Goal: Information Seeking & Learning: Learn about a topic

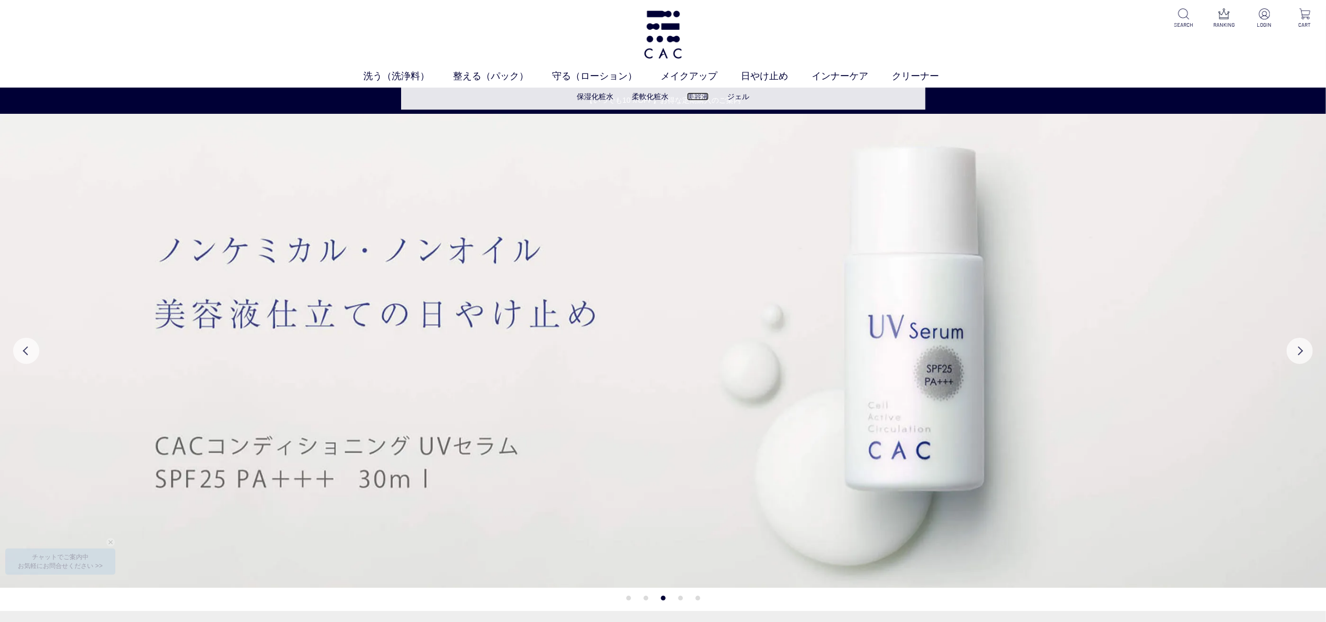
click at [693, 95] on link "美容液" at bounding box center [698, 96] width 22 height 8
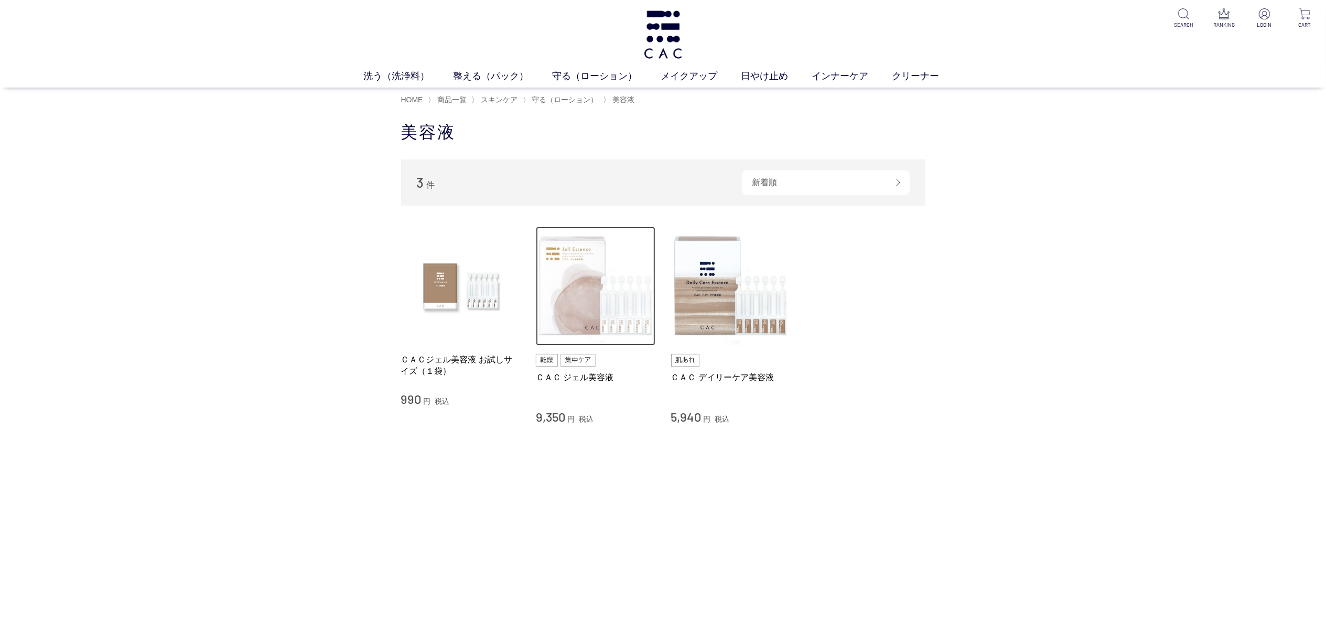
click at [592, 296] on img at bounding box center [596, 287] width 120 height 120
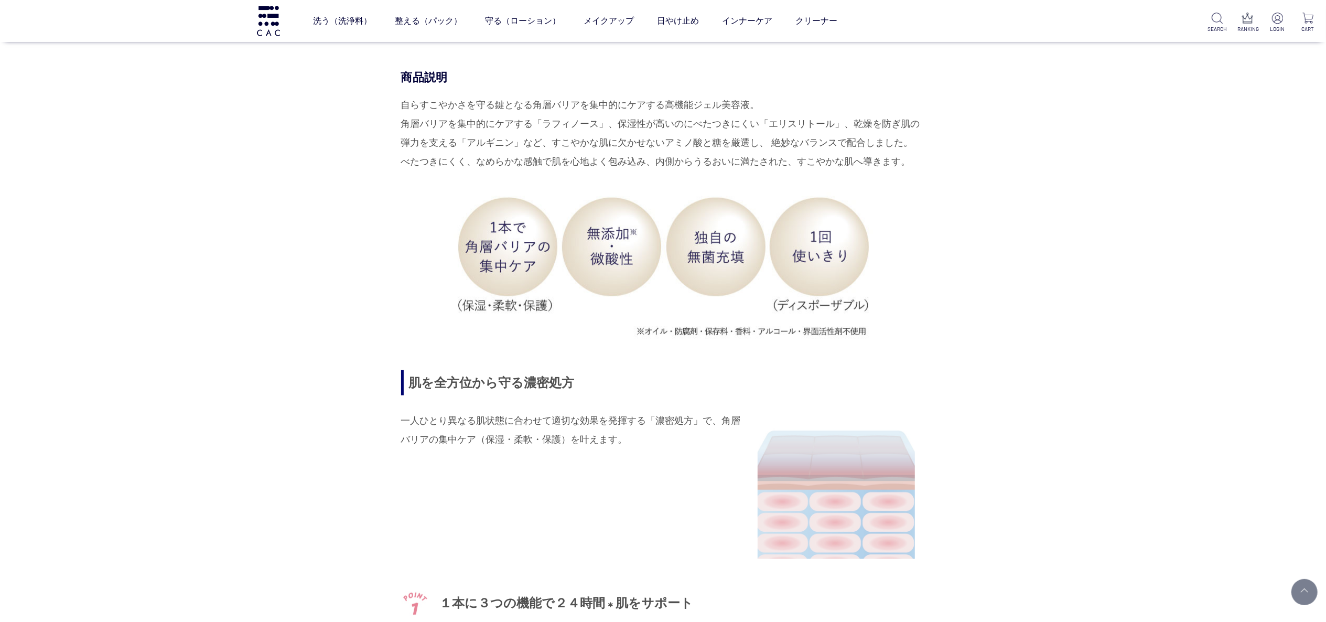
scroll to position [1363, 0]
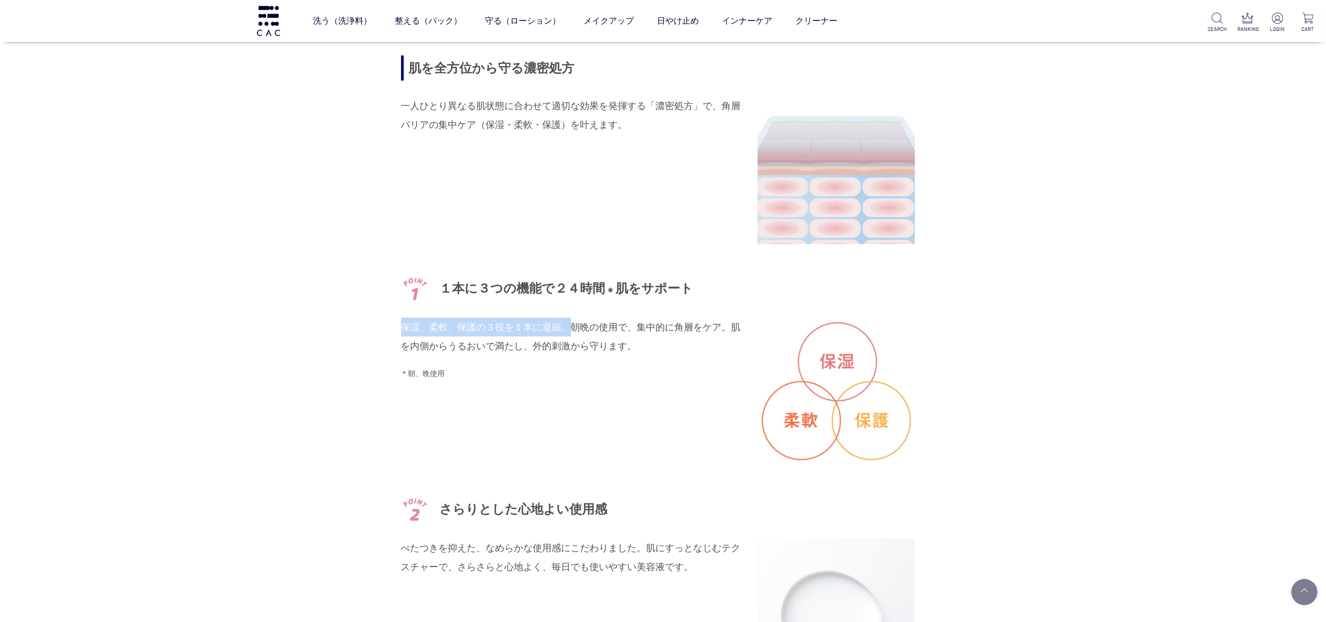
drag, startPoint x: 403, startPoint y: 327, endPoint x: 566, endPoint y: 324, distance: 163.6
click at [566, 324] on p "保湿、柔軟、保護の３役を１本に凝縮。朝晩の使用で、集中的に角層をケア。肌を内側からうるおいで満たし、外的刺激から守ります。" at bounding box center [571, 337] width 341 height 38
copy p "保湿、柔軟、保護の３役を１本に凝縮。"
click at [601, 404] on div "１本に３つの機能で２４時間 ＊ 肌をサポート 保湿、柔軟、保護の３役を１本に凝縮。朝晩の使用で、集中的に角層をケア。肌を内側からうるおいで満たし、外的刺激から…" at bounding box center [663, 370] width 524 height 189
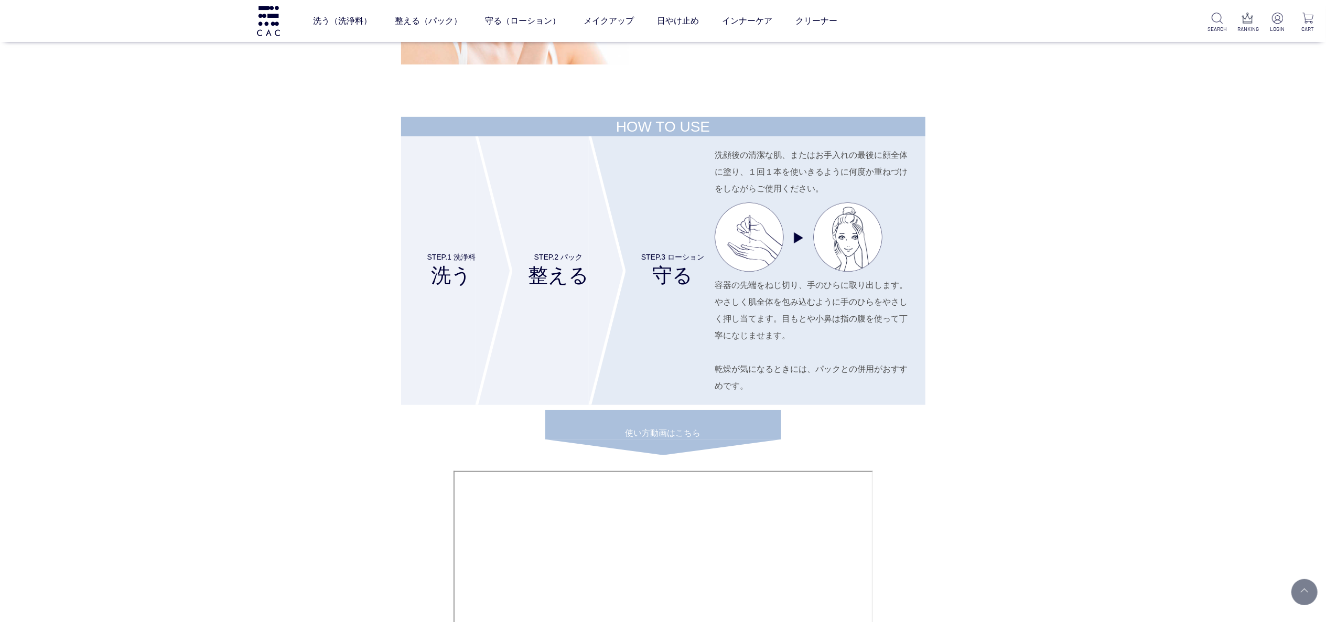
scroll to position [4405, 0]
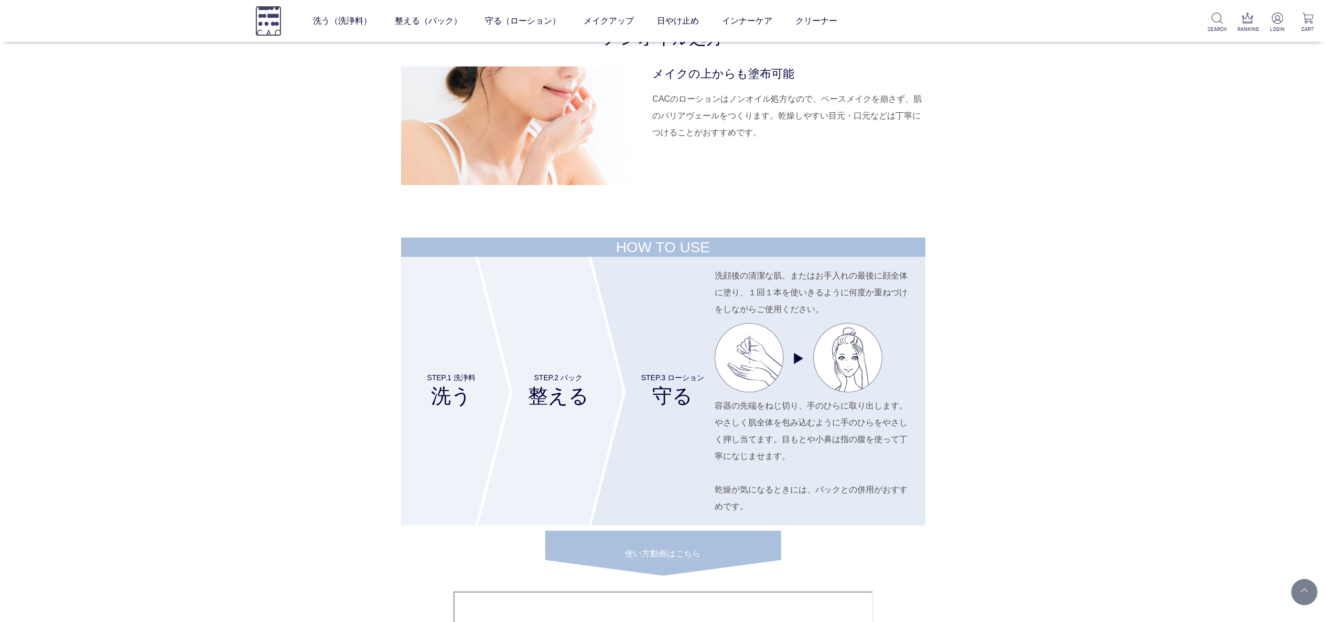
click at [269, 18] on img at bounding box center [268, 21] width 26 height 30
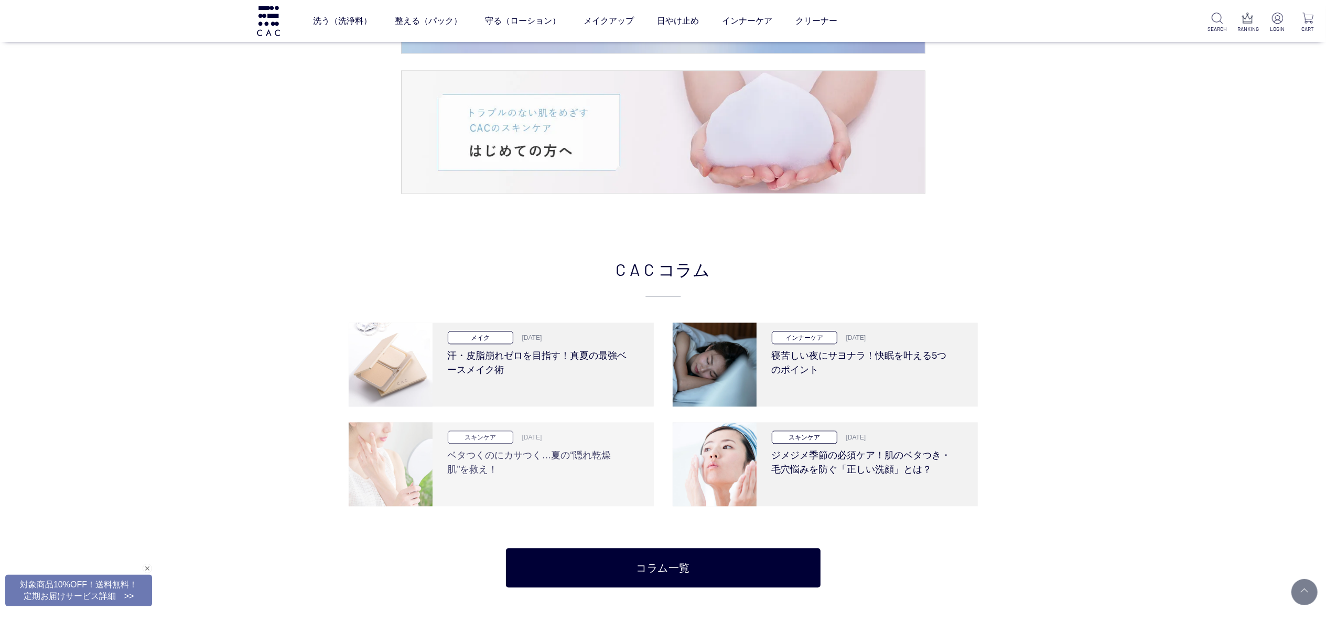
scroll to position [2203, 0]
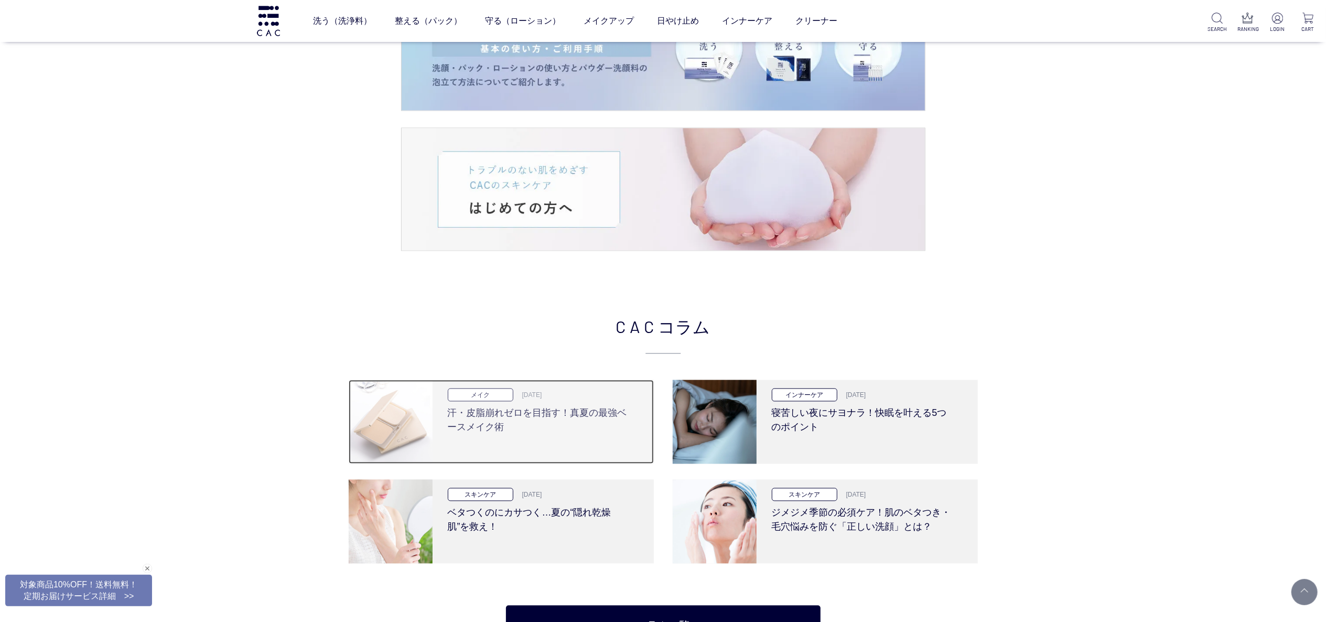
click at [481, 427] on h3 "汗・皮脂崩れゼロを目指す！真夏の最強ベースメイク術" at bounding box center [539, 417] width 183 height 33
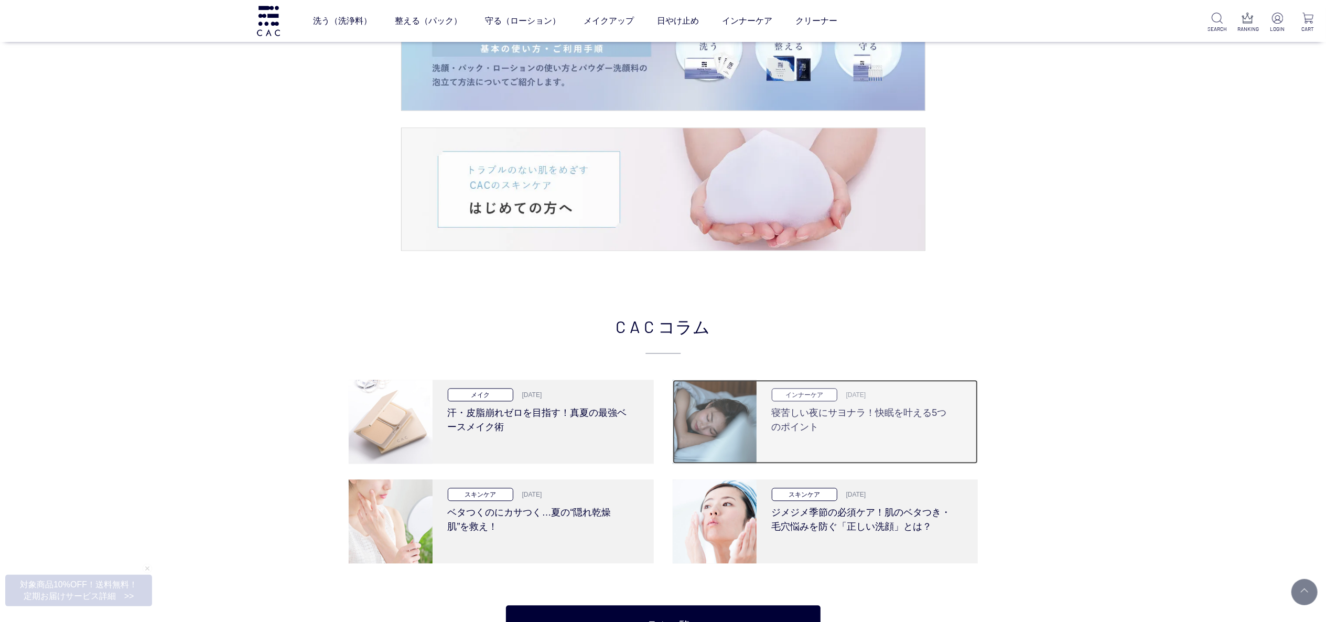
click at [861, 415] on h3 "寝苦しい夜にサヨナラ！快眠を叶える5つのポイント" at bounding box center [863, 417] width 183 height 33
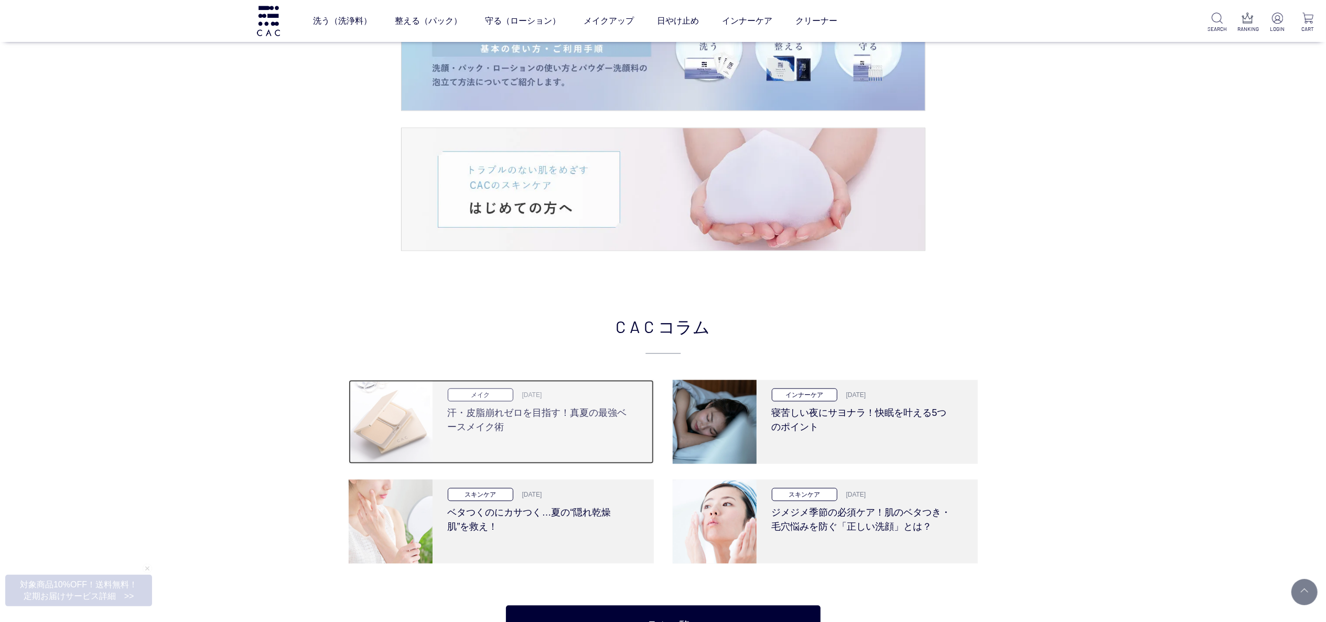
click at [510, 429] on h3 "汗・皮脂崩れゼロを目指す！真夏の最強ベースメイク術" at bounding box center [539, 417] width 183 height 33
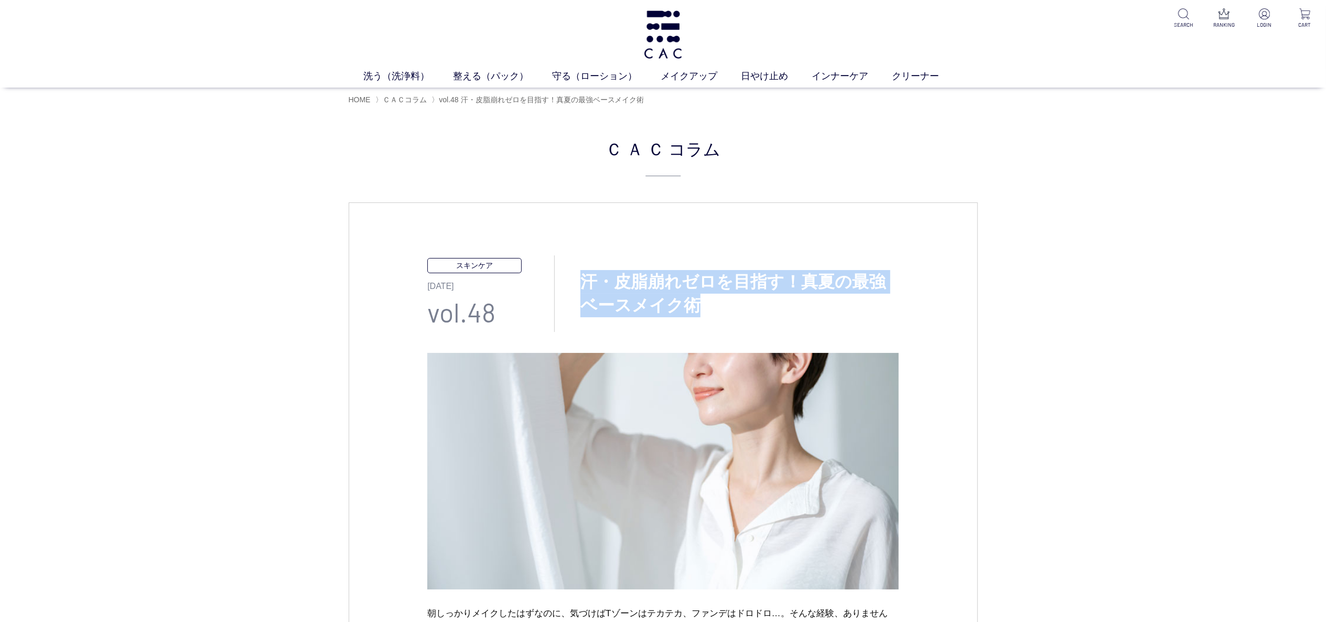
drag, startPoint x: 584, startPoint y: 280, endPoint x: 693, endPoint y: 308, distance: 112.1
click at [693, 308] on h3 "汗・皮脂崩れゼロを目指す！真夏の最強ベースメイク術" at bounding box center [727, 293] width 344 height 47
copy h3 "汗・皮脂崩れゼロを目指す！真夏の最強ベースメイク術"
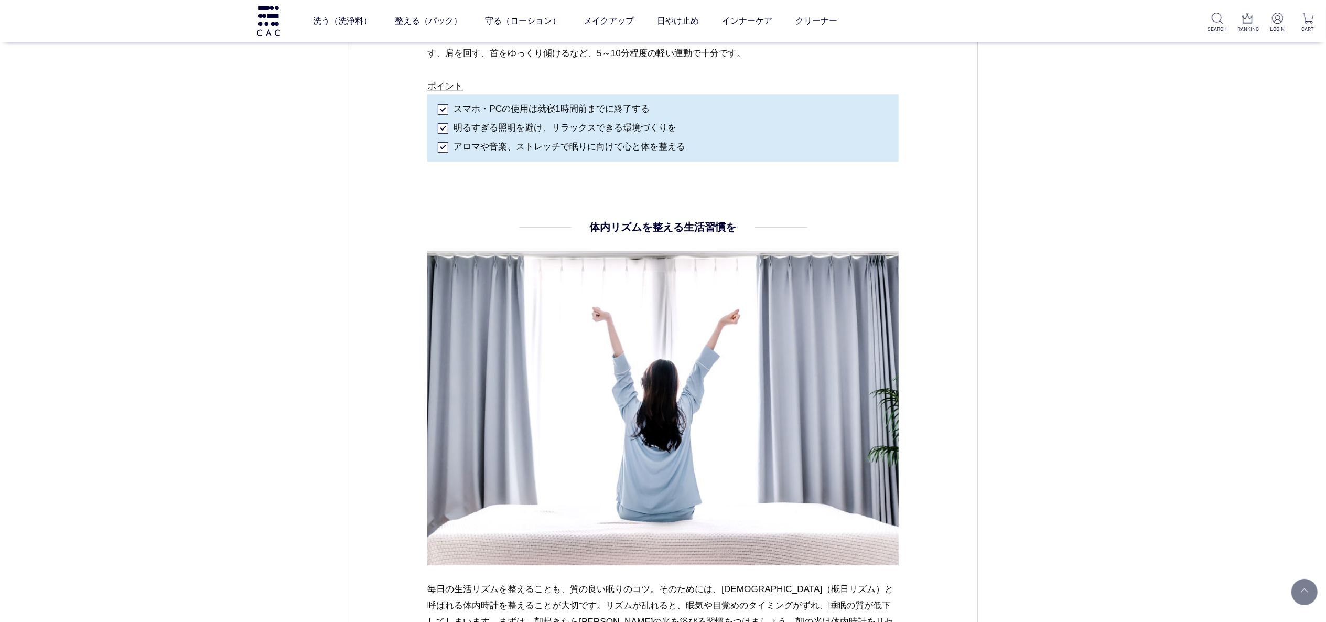
scroll to position [3251, 0]
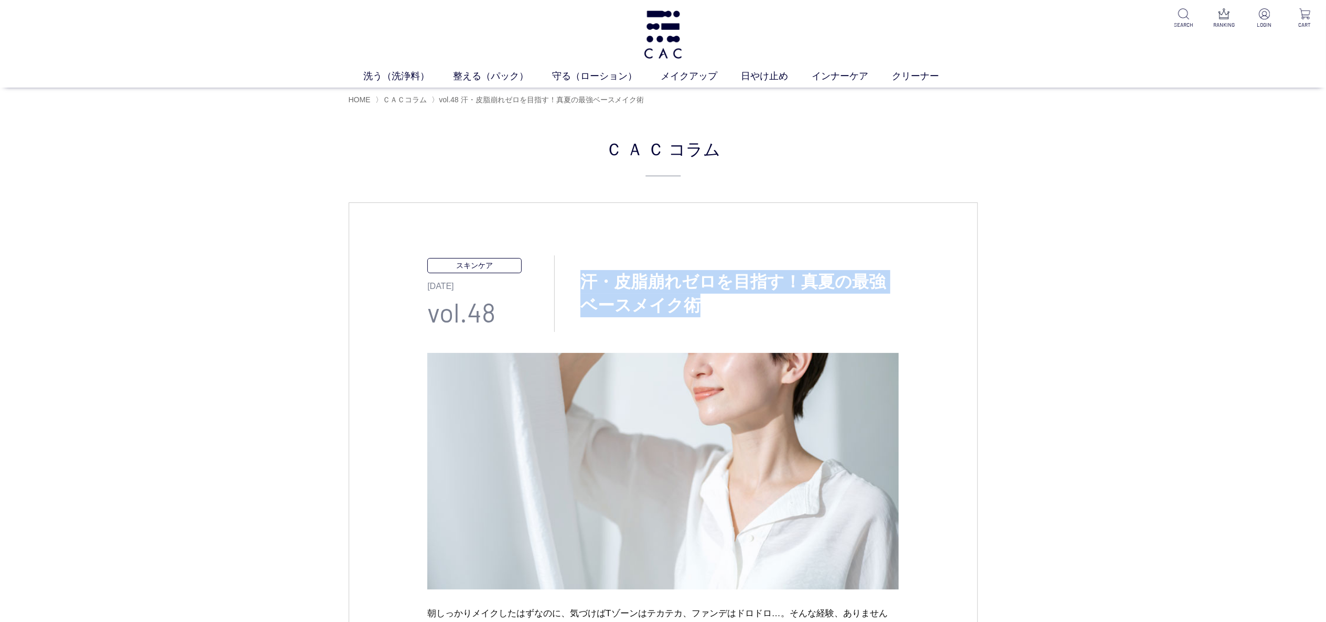
drag, startPoint x: 579, startPoint y: 275, endPoint x: 695, endPoint y: 308, distance: 120.7
click at [695, 308] on h3 "汗・皮脂崩れゼロを目指す！真夏の最強ベースメイク術" at bounding box center [727, 293] width 344 height 47
copy h3 "汗・皮脂崩れゼロを目指す！真夏の最強ベースメイク術"
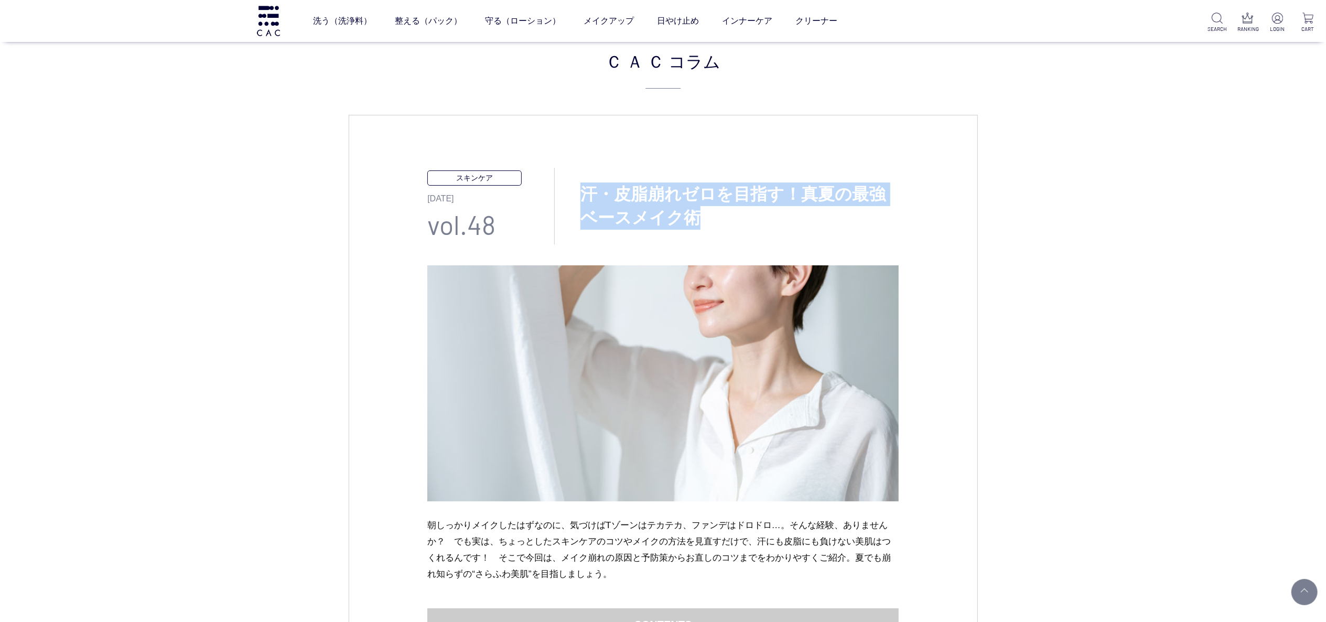
scroll to position [420, 0]
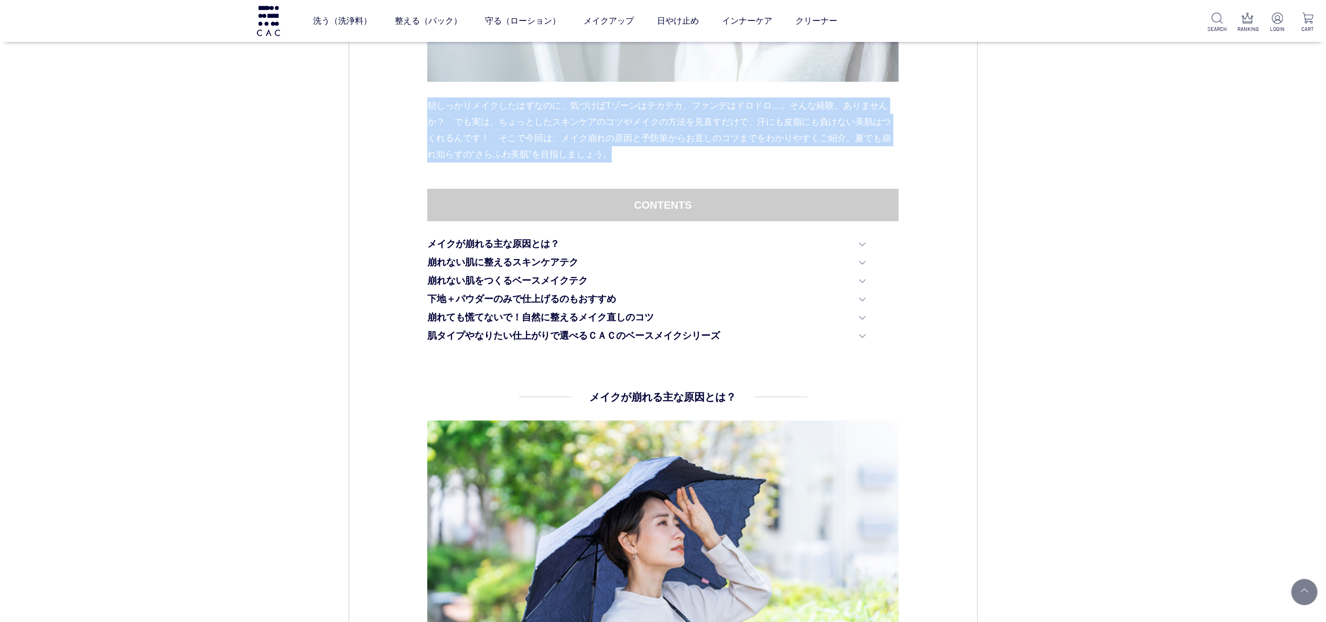
drag, startPoint x: 427, startPoint y: 106, endPoint x: 640, endPoint y: 151, distance: 217.5
click at [640, 151] on p "朝しっかりメイクしたはずなのに、気づけばTゾーンはテカテカ、ファンデはドロドロ…。そんな経験、ありませんか？　でも実は、ちょっとしたスキンケアのコツやメイクの…" at bounding box center [662, 130] width 471 height 65
copy p "朝しっかりメイクしたはずなのに、気づけばTゾーンはテカテカ、ファンデはドロドロ…。そんな経験、ありませんか？　でも実は、ちょっとしたスキンケアのコツやメイクの…"
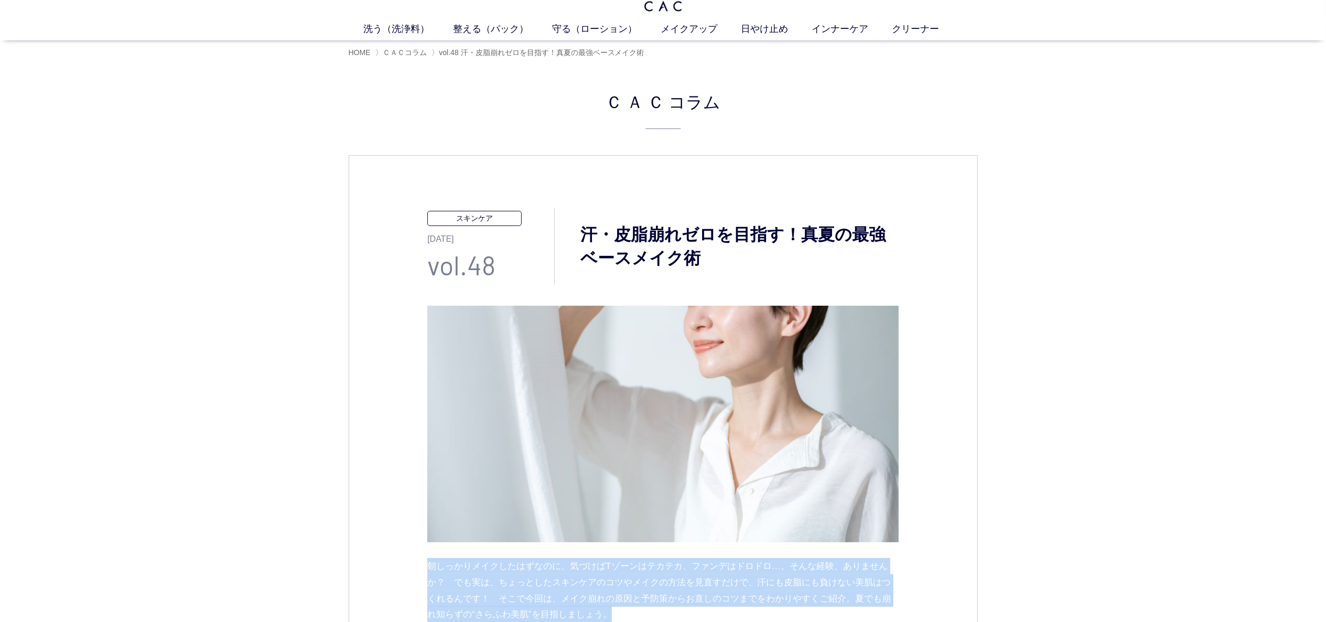
scroll to position [0, 0]
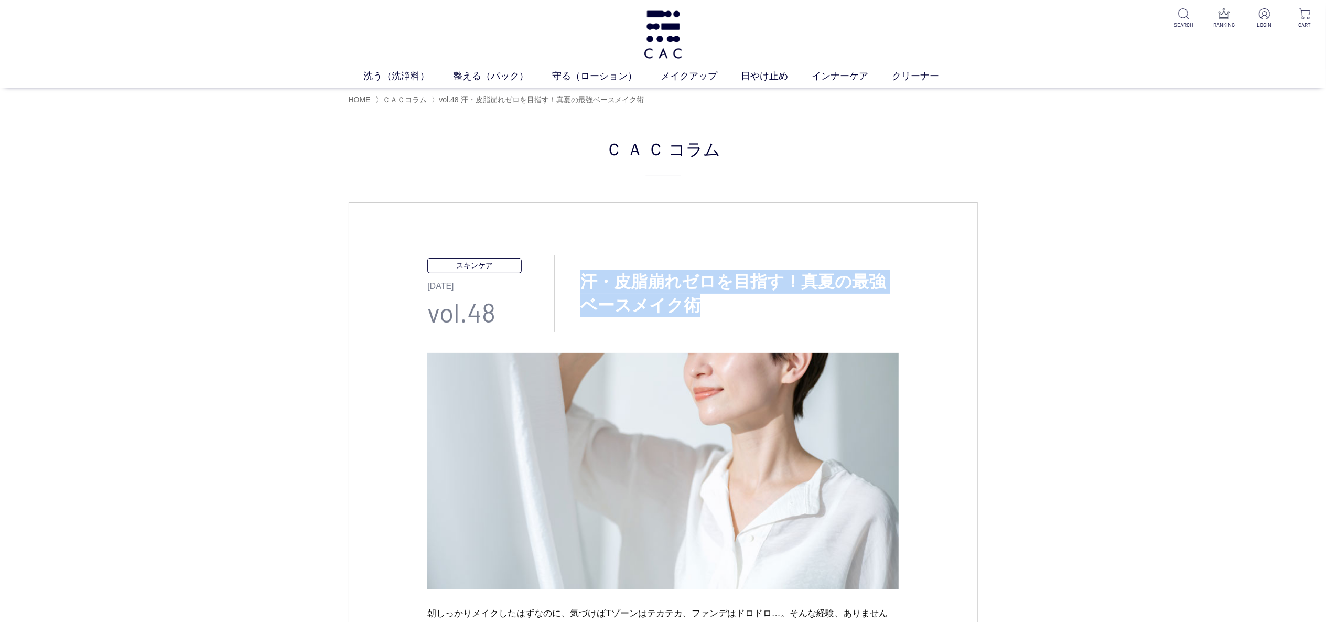
drag, startPoint x: 600, startPoint y: 281, endPoint x: 712, endPoint y: 308, distance: 114.3
click at [712, 308] on h3 "汗・皮脂崩れゼロを目指す！真夏の最強ベースメイク術" at bounding box center [727, 293] width 344 height 47
copy h3 "汗・皮脂崩れゼロを目指す！真夏の最強ベースメイク術"
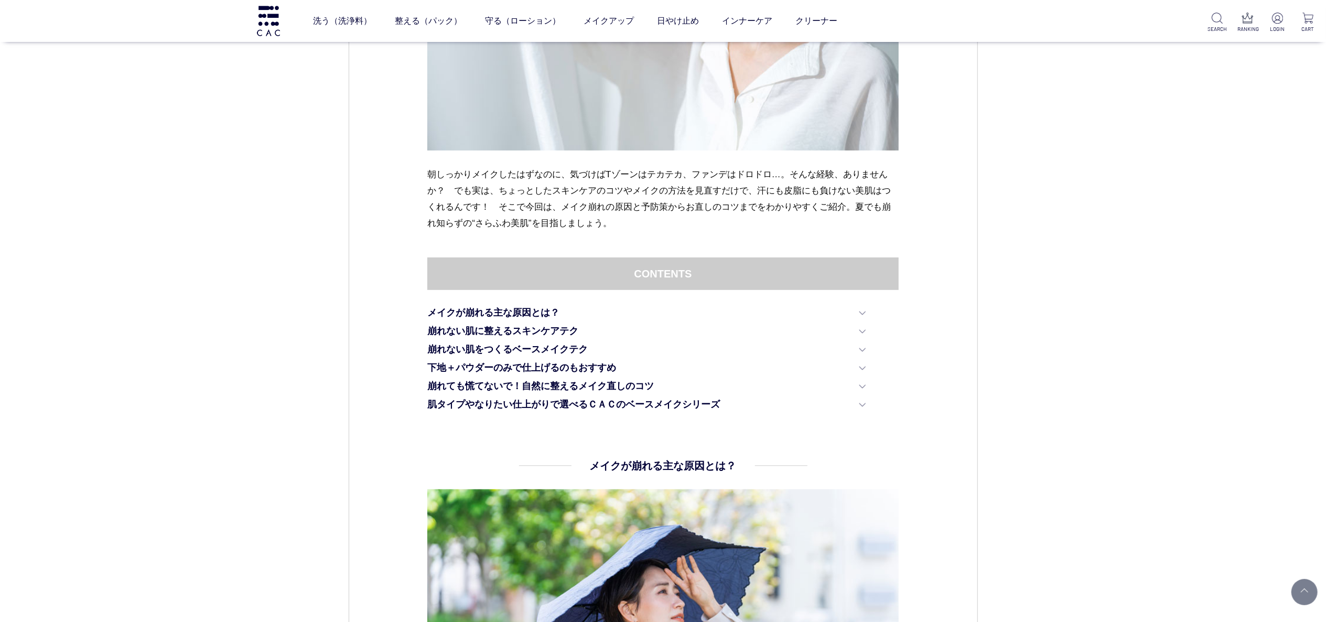
scroll to position [524, 0]
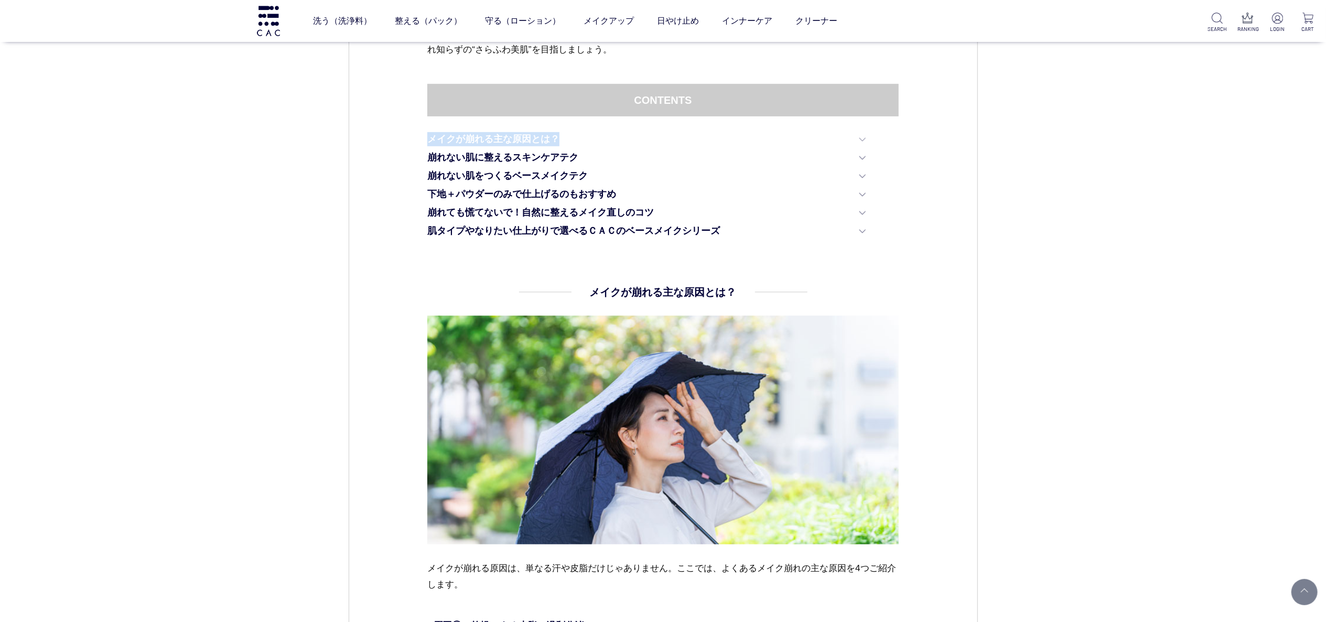
drag, startPoint x: 422, startPoint y: 136, endPoint x: 561, endPoint y: 138, distance: 139.0
copy link "メイクが崩れる主な原因とは？"
drag, startPoint x: 474, startPoint y: 154, endPoint x: 578, endPoint y: 154, distance: 103.8
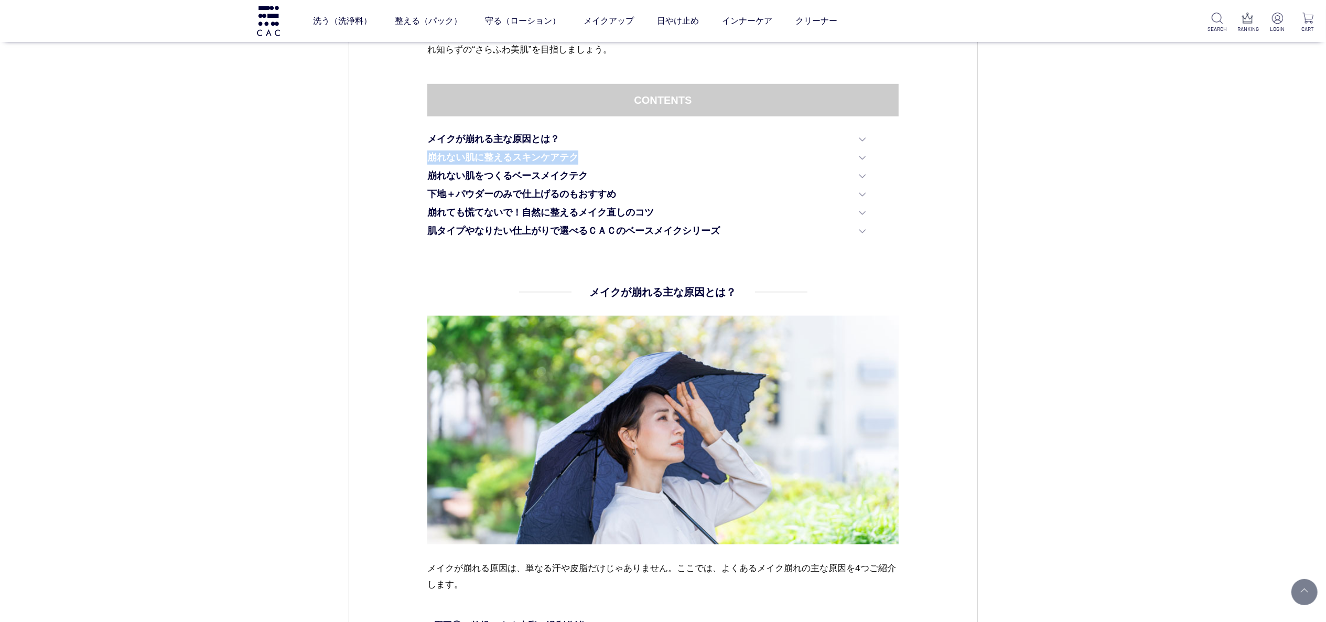
copy link "崩れない肌に整えるスキンケアテク"
drag, startPoint x: 426, startPoint y: 172, endPoint x: 588, endPoint y: 170, distance: 162.1
copy link "崩れない肌をつくるベースメイクテク"
drag, startPoint x: 422, startPoint y: 195, endPoint x: 640, endPoint y: 193, distance: 217.6
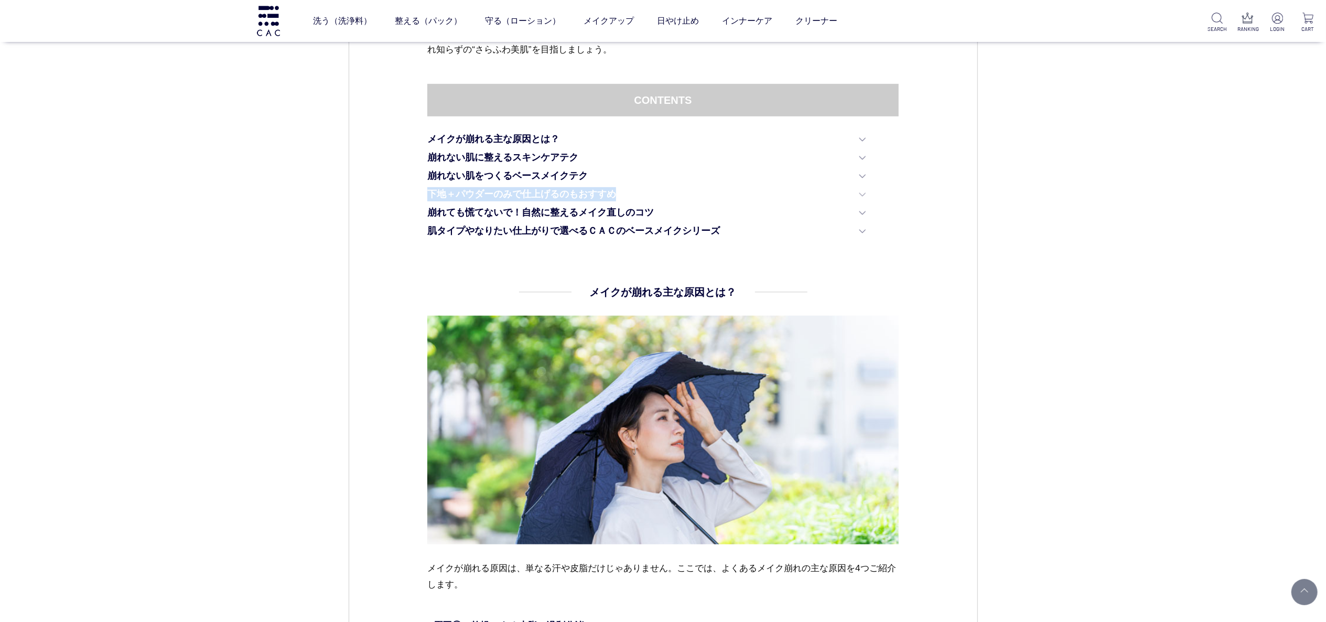
copy link "下地＋パウダーのみで仕上げるのもおすすめ"
drag, startPoint x: 422, startPoint y: 212, endPoint x: 668, endPoint y: 211, distance: 245.4
copy link "崩れても慌てないで！自然に整えるメイク直しのコツ"
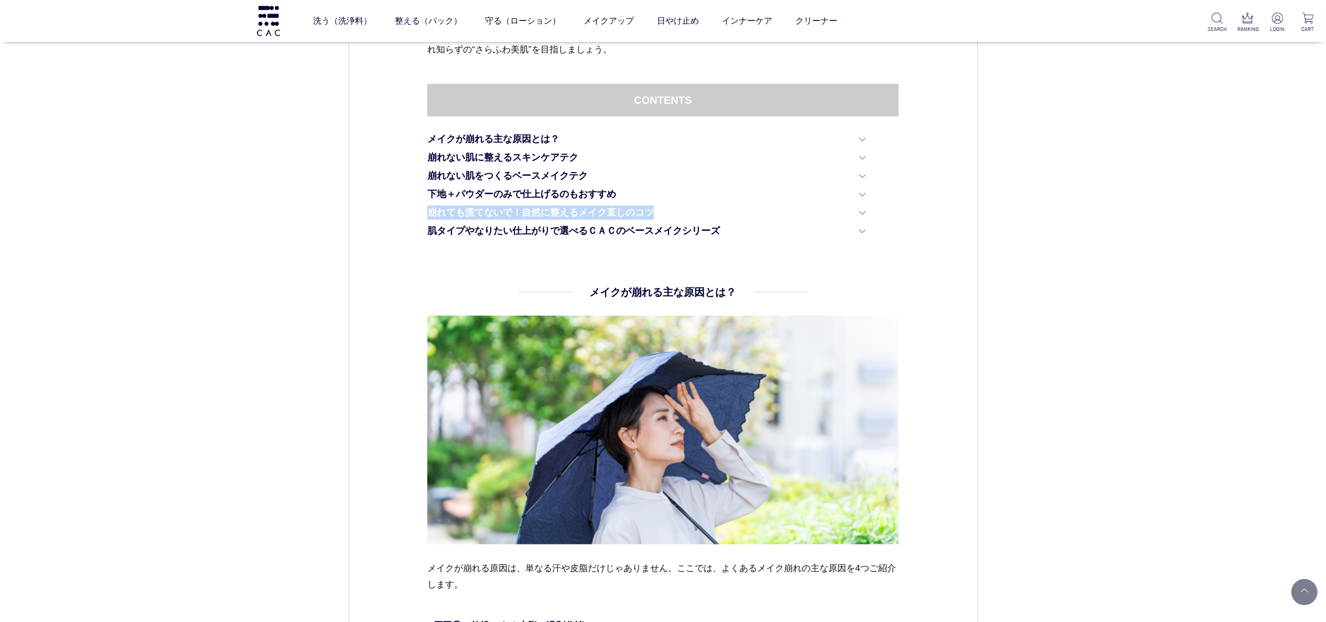
drag, startPoint x: 423, startPoint y: 211, endPoint x: 668, endPoint y: 209, distance: 244.9
copy link "崩れても慌てないで！自然に整えるメイク直しのコツ"
drag, startPoint x: 416, startPoint y: 224, endPoint x: 718, endPoint y: 230, distance: 301.6
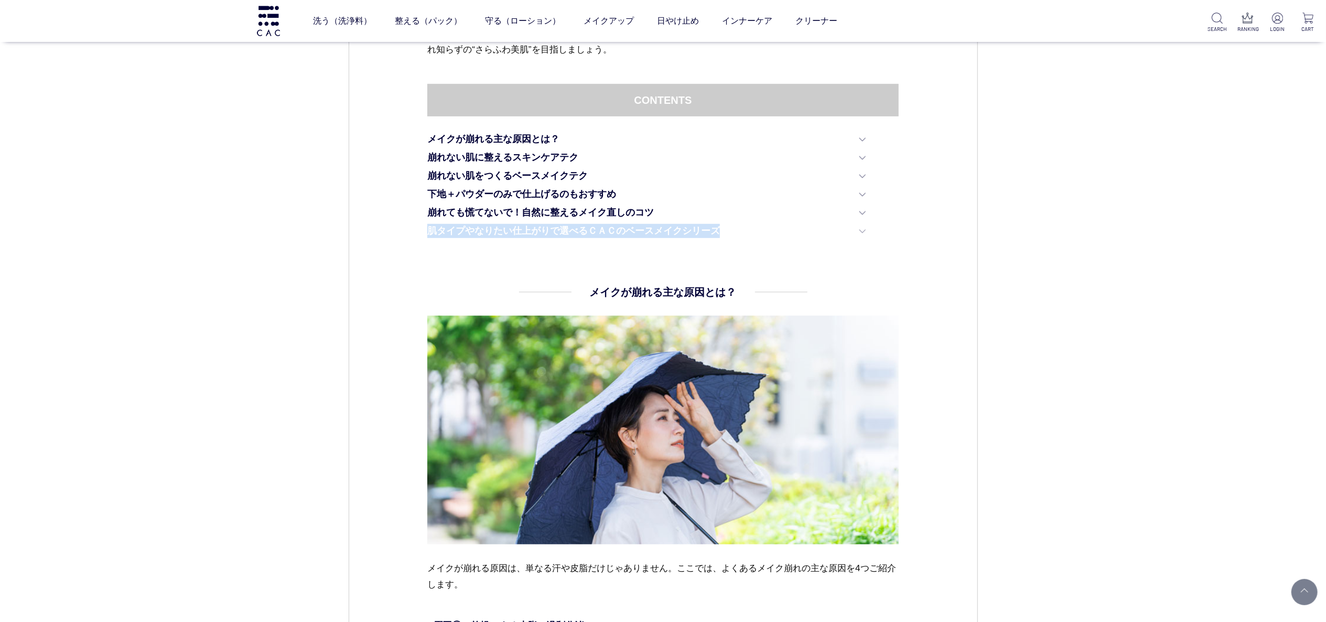
copy link "肌タイプやなりたい仕上がりで選べるＣＡＣのベースメイクシリーズ"
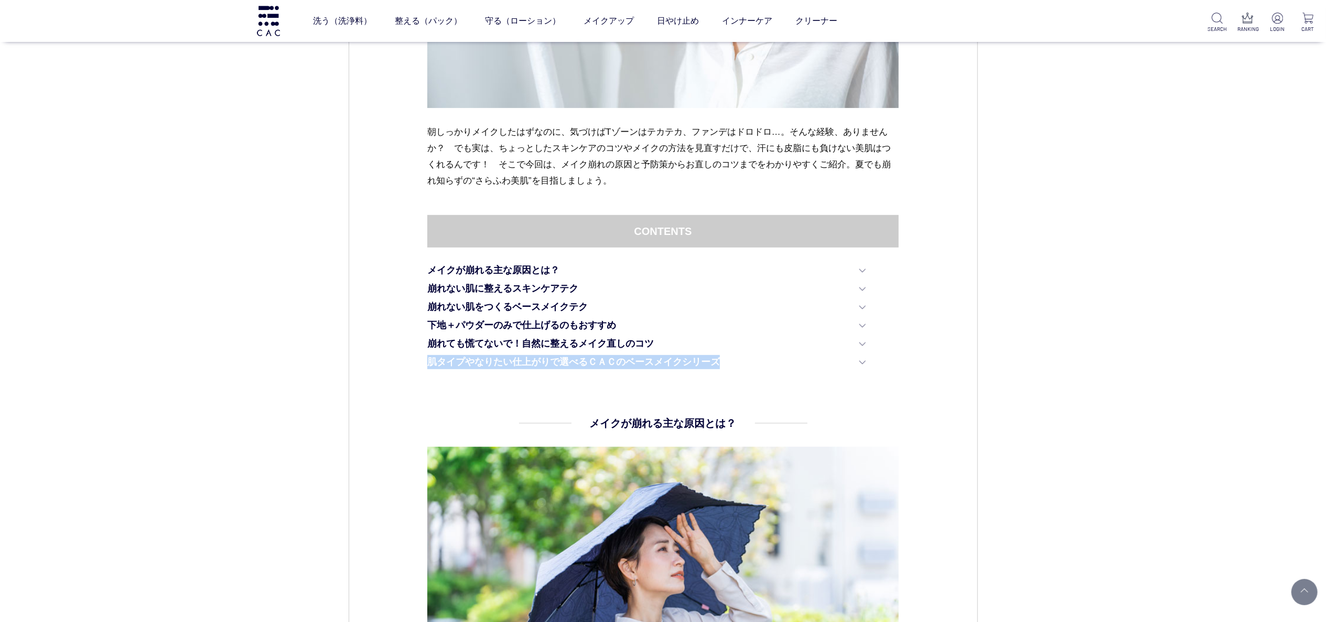
scroll to position [210, 0]
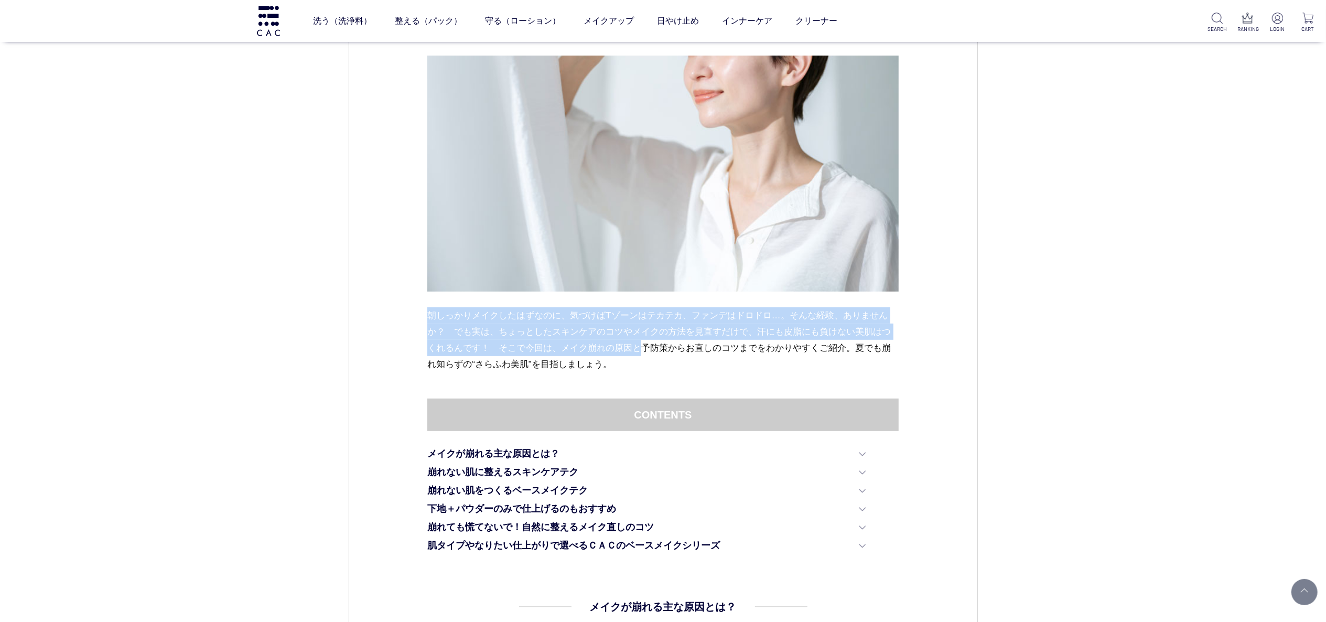
drag, startPoint x: 429, startPoint y: 317, endPoint x: 641, endPoint y: 355, distance: 215.2
click at [641, 355] on p "朝しっかりメイクしたはずなのに、気づけばTゾーンはテカテカ、ファンデはドロドロ…。そんな経験、ありませんか？　でも実は、ちょっとしたスキンケアのコツやメイクの…" at bounding box center [662, 339] width 471 height 65
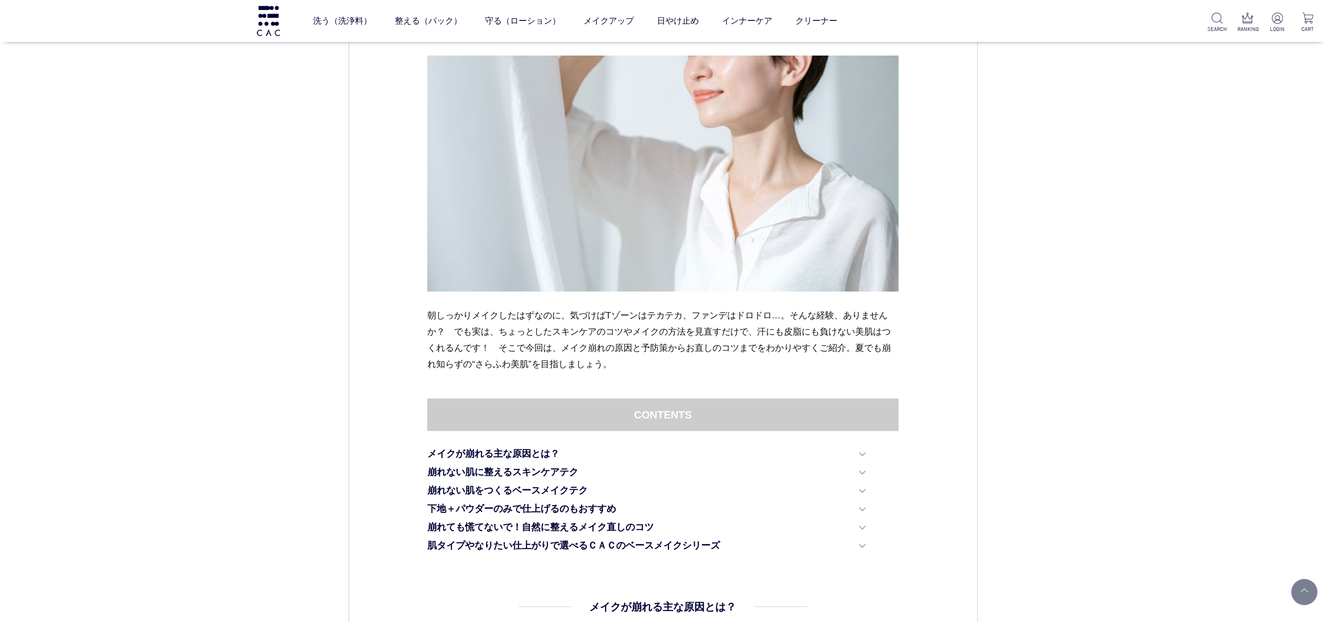
drag, startPoint x: 628, startPoint y: 371, endPoint x: 498, endPoint y: 346, distance: 132.5
click at [626, 371] on p "朝しっかりメイクしたはずなのに、気づけばTゾーンはテカテカ、ファンデはドロドロ…。そんな経験、ありませんか？　でも実は、ちょっとしたスキンケアのコツやメイクの…" at bounding box center [662, 339] width 471 height 65
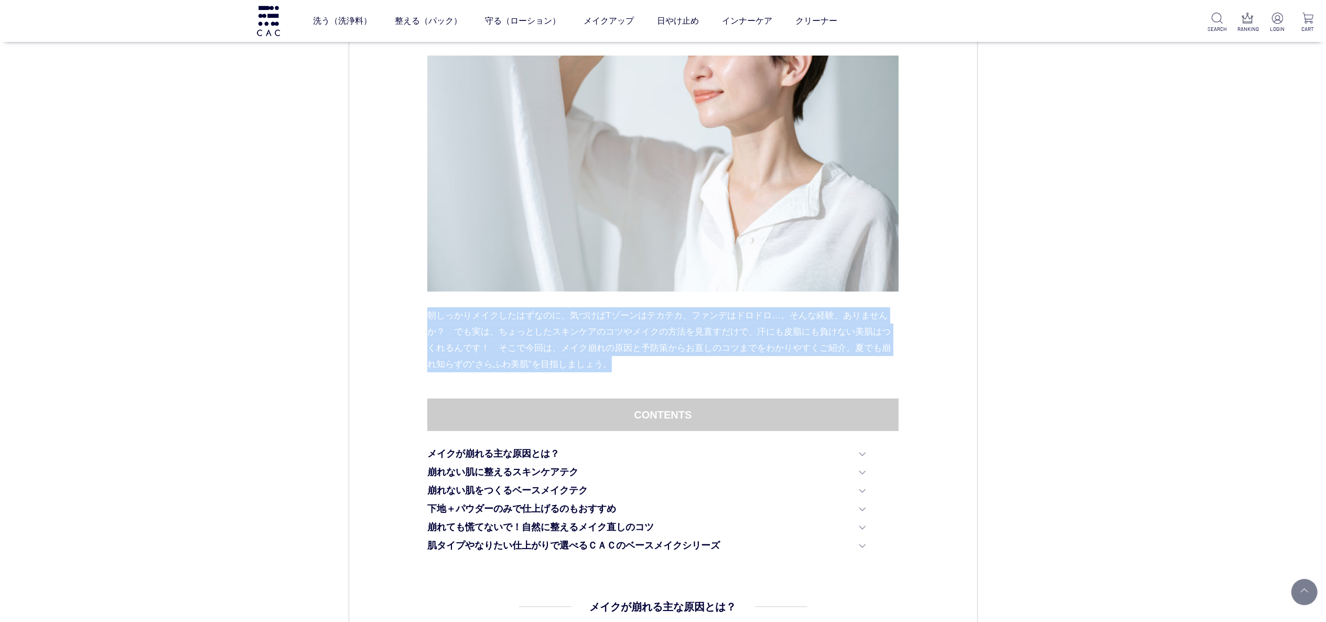
drag, startPoint x: 424, startPoint y: 317, endPoint x: 631, endPoint y: 367, distance: 213.1
